Goal: Information Seeking & Learning: Learn about a topic

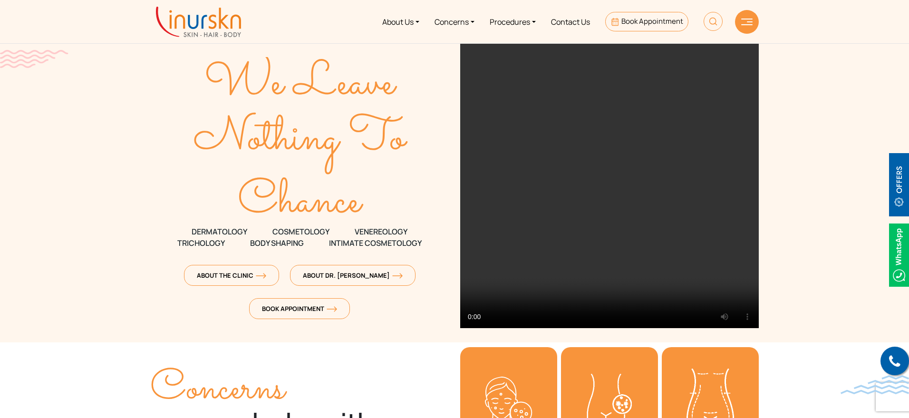
click at [517, 20] on link "Procedures" at bounding box center [512, 22] width 61 height 36
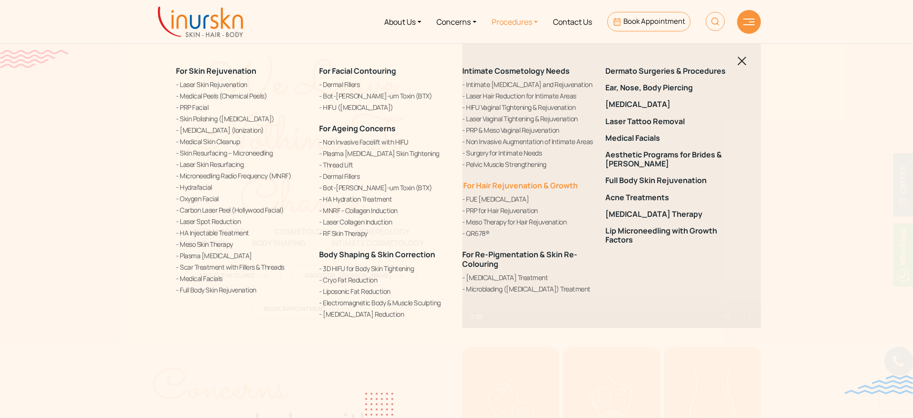
click at [514, 184] on link "For Hair Rejuvenation & Growth" at bounding box center [520, 185] width 116 height 10
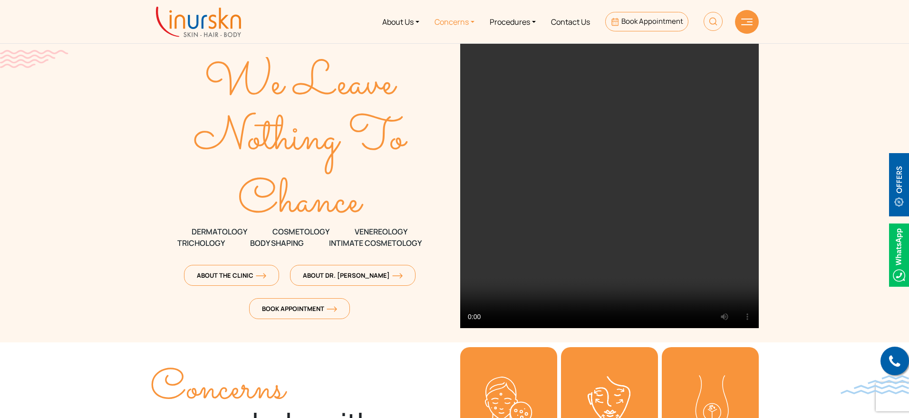
click at [466, 20] on link "Concerns" at bounding box center [454, 22] width 55 height 36
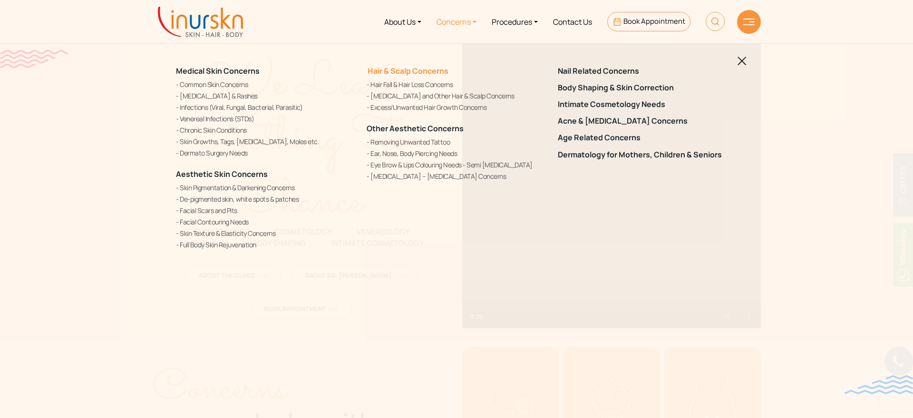
click at [399, 69] on link "Hair & Scalp Concerns" at bounding box center [408, 71] width 82 height 10
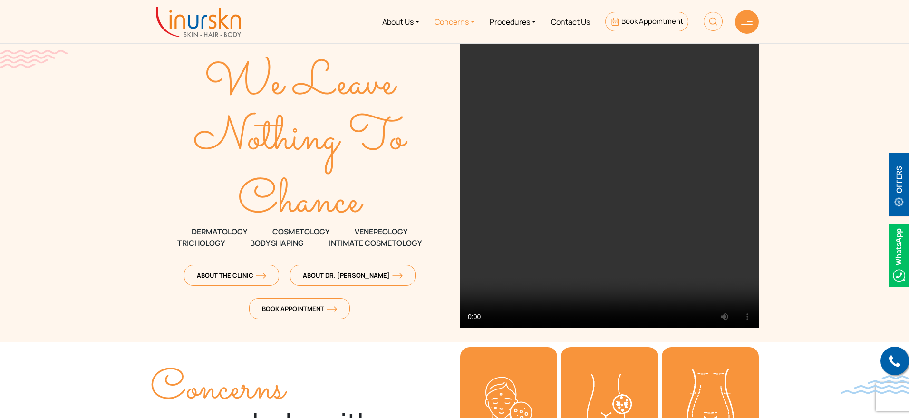
click at [447, 25] on link "Concerns" at bounding box center [454, 22] width 55 height 36
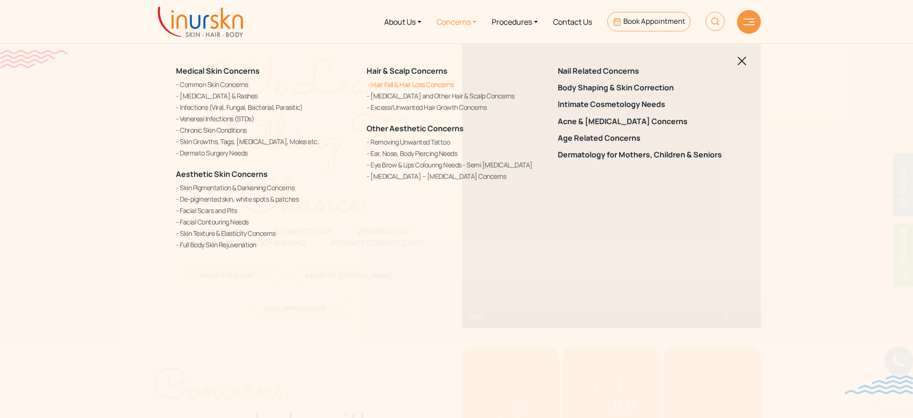
click at [438, 83] on link "Hair Fall & Hair Loss Concerns" at bounding box center [456, 84] width 179 height 10
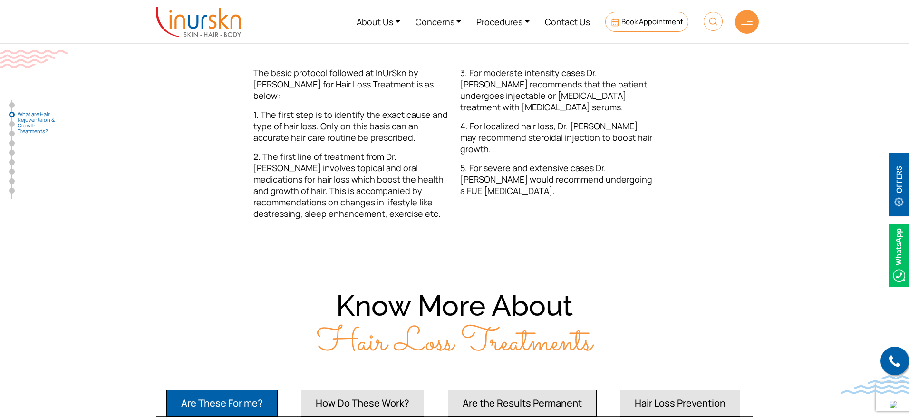
scroll to position [297, 0]
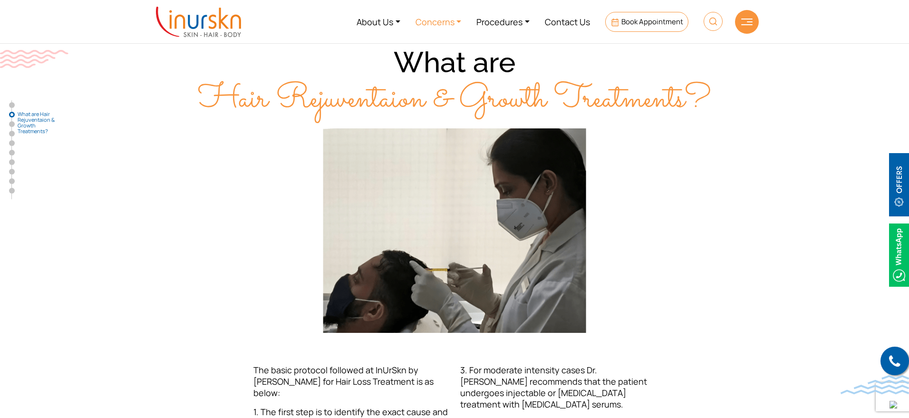
click at [451, 24] on link "Concerns" at bounding box center [438, 22] width 61 height 36
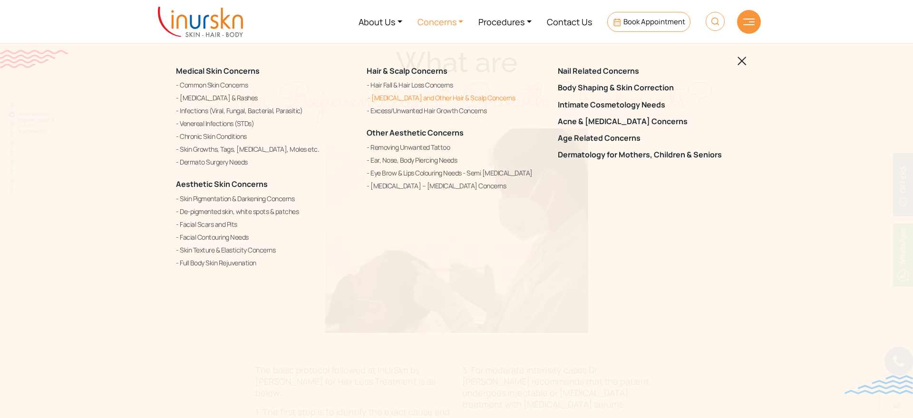
click at [427, 97] on link "[MEDICAL_DATA] and Other Hair & Scalp Concerns" at bounding box center [456, 97] width 179 height 11
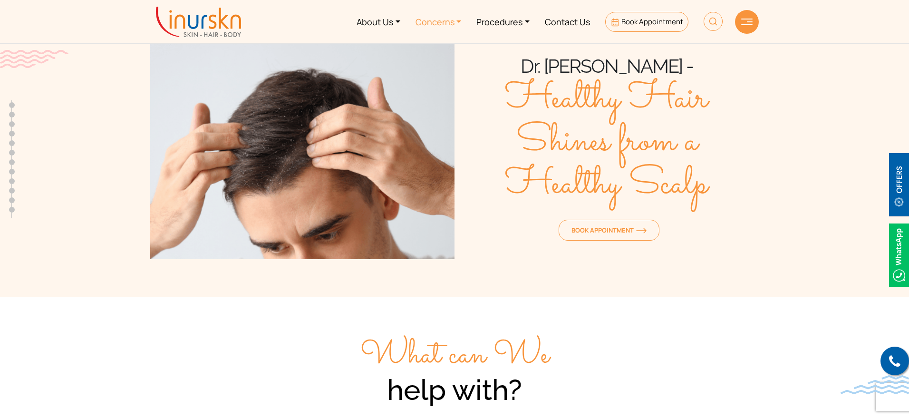
click at [449, 22] on link "Concerns" at bounding box center [438, 22] width 61 height 36
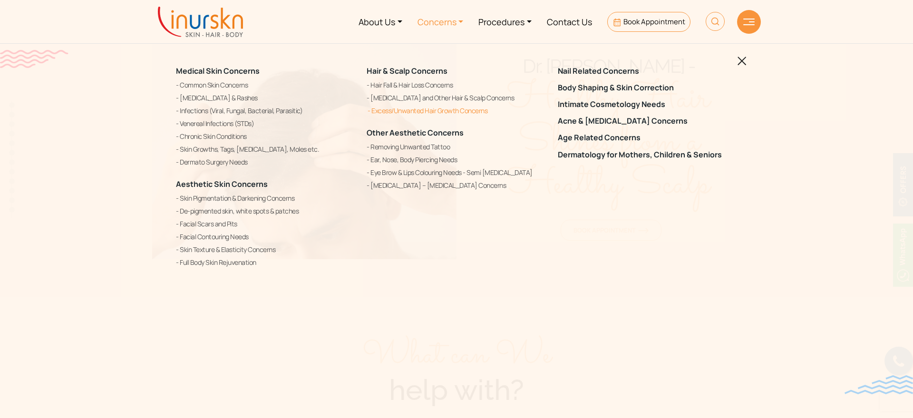
click at [437, 110] on link "Excess/Unwanted Hair Growth Concerns" at bounding box center [456, 110] width 179 height 11
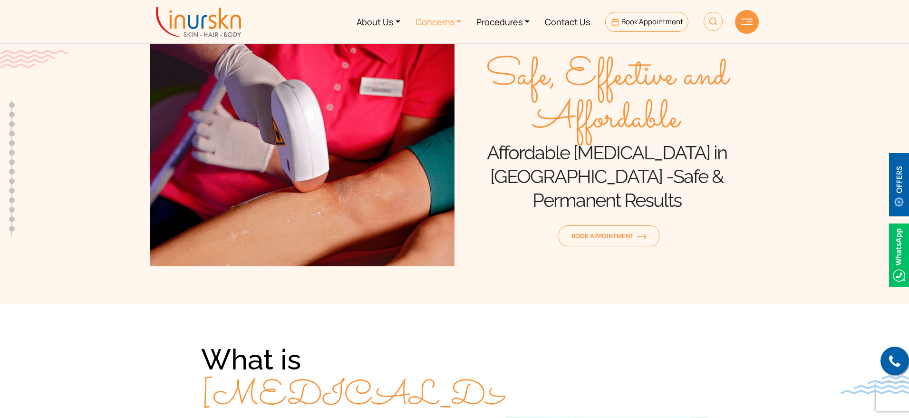
click at [449, 18] on link "Concerns" at bounding box center [438, 22] width 61 height 36
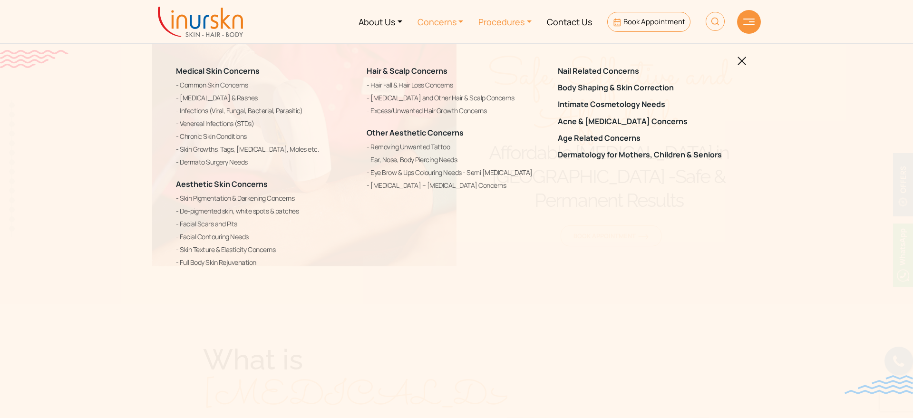
click at [492, 25] on link "Procedures" at bounding box center [505, 22] width 68 height 36
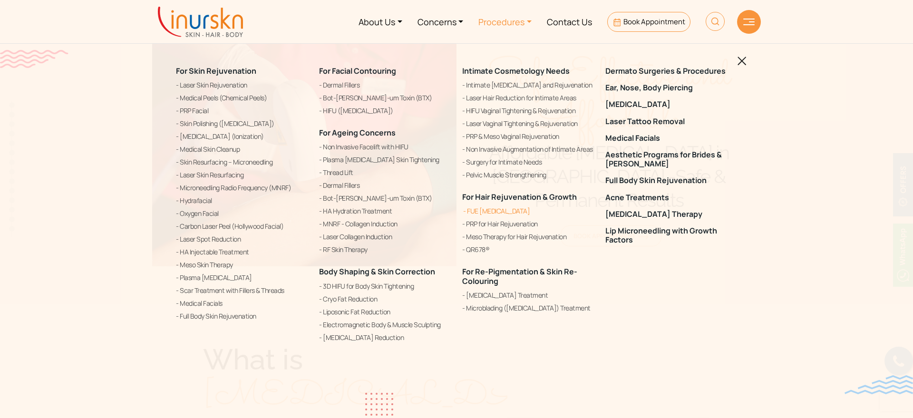
click at [504, 210] on link "FUE [MEDICAL_DATA]" at bounding box center [528, 210] width 132 height 11
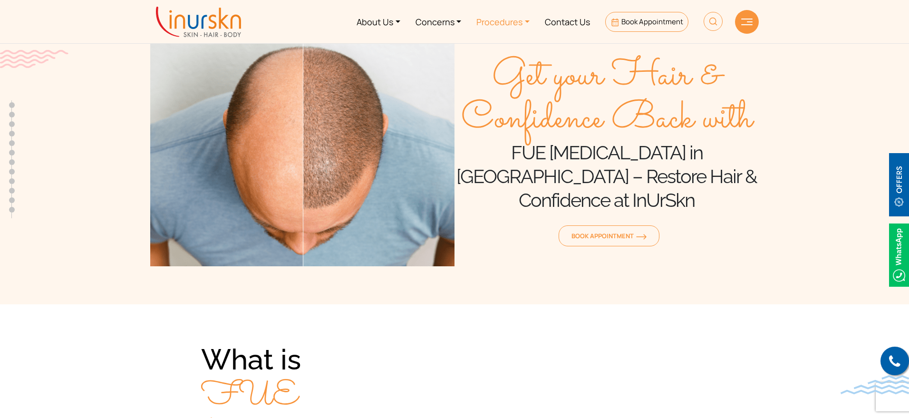
click at [513, 15] on link "Procedures" at bounding box center [503, 22] width 68 height 36
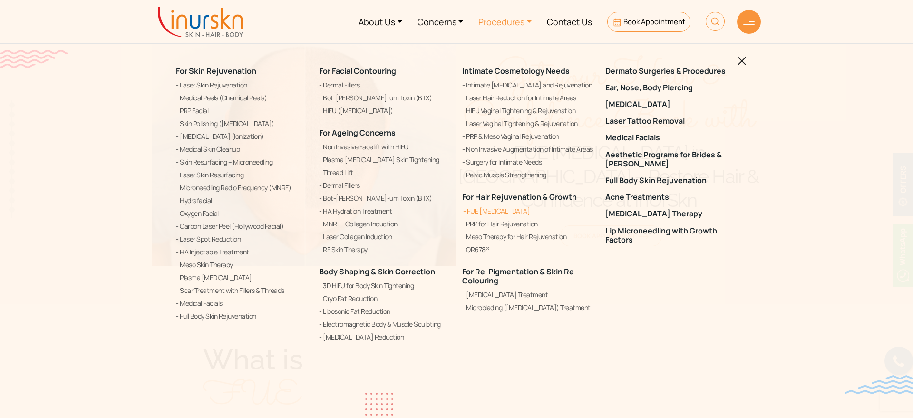
click at [503, 212] on link "FUE [MEDICAL_DATA]" at bounding box center [528, 210] width 132 height 11
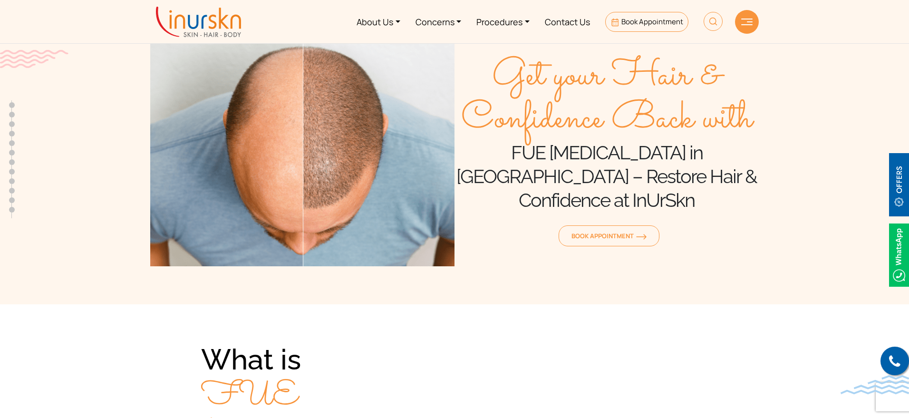
click at [515, 23] on link "Procedures" at bounding box center [503, 22] width 68 height 36
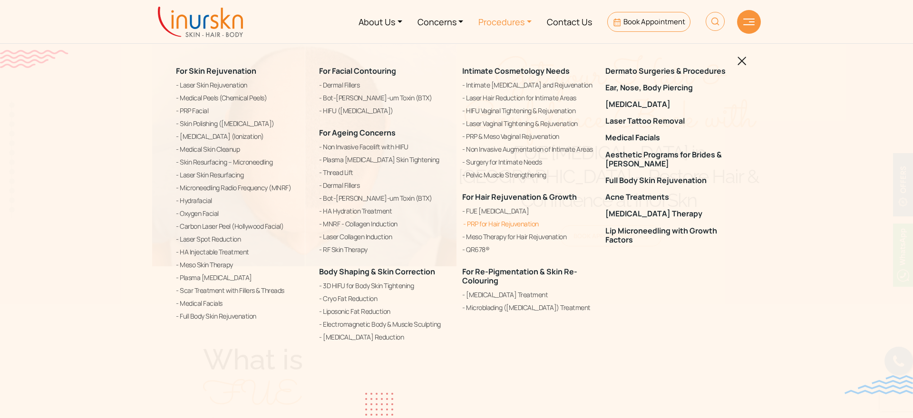
click at [509, 226] on link "PRP for Hair Rejuvenation" at bounding box center [528, 223] width 132 height 11
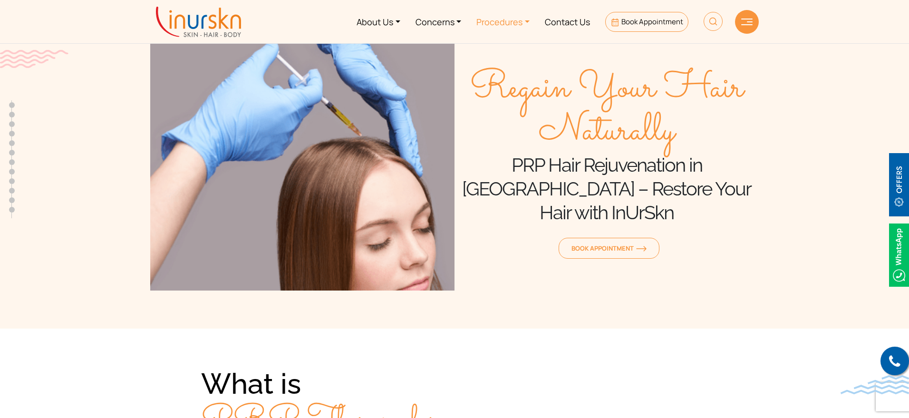
click at [506, 22] on link "Procedures" at bounding box center [503, 22] width 68 height 36
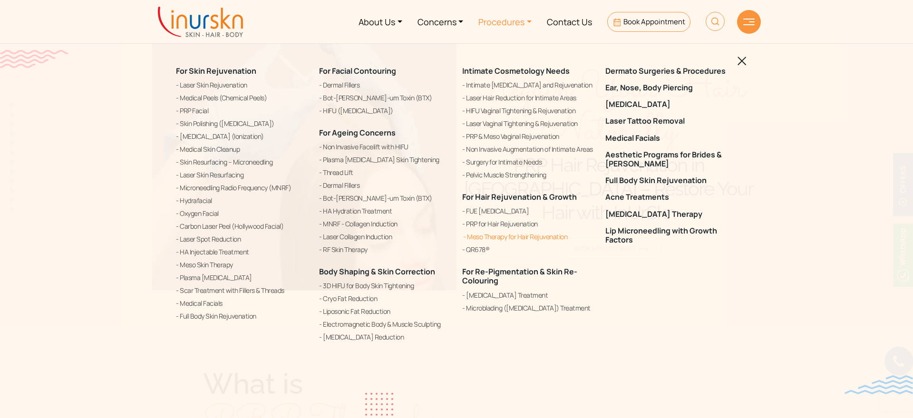
click at [503, 235] on link "Meso Therapy for Hair Rejuvenation" at bounding box center [528, 236] width 132 height 11
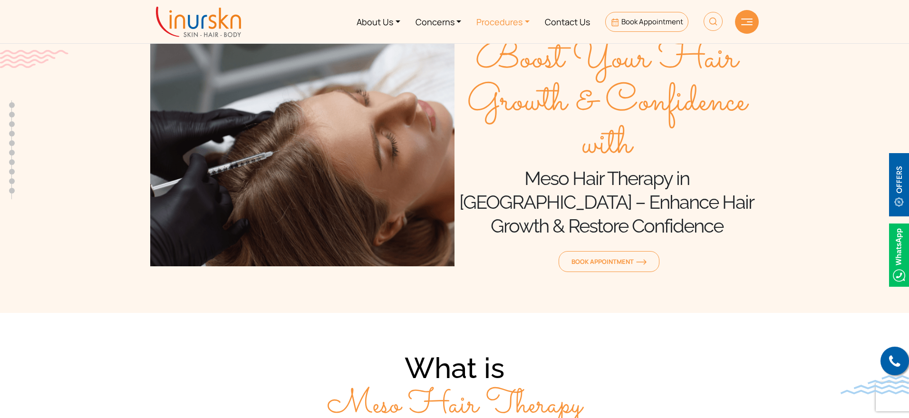
click at [520, 25] on link "Procedures" at bounding box center [503, 22] width 68 height 36
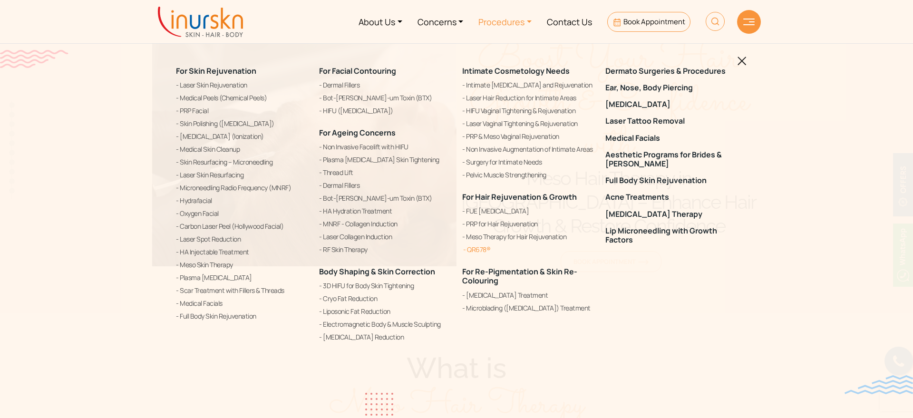
click at [482, 249] on link "QR678®" at bounding box center [528, 249] width 132 height 11
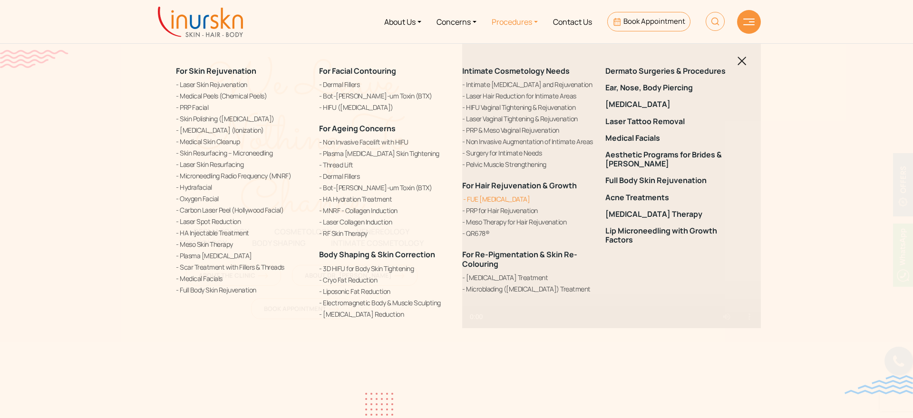
click at [500, 197] on link "FUE [MEDICAL_DATA]" at bounding box center [528, 199] width 132 height 10
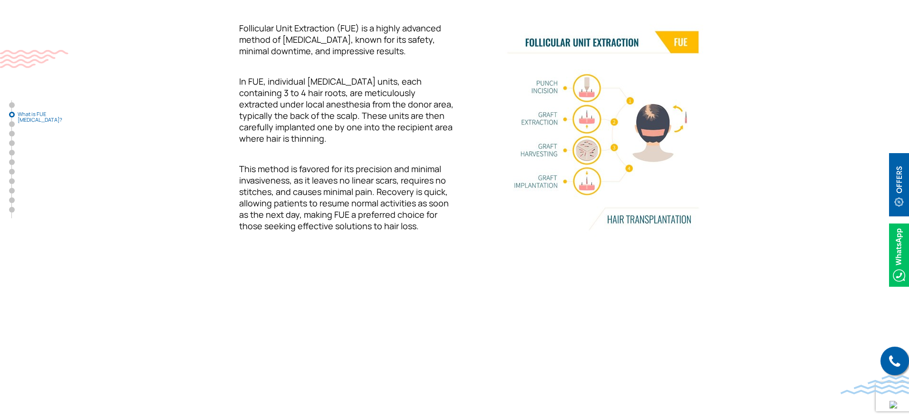
scroll to position [476, 0]
